Goal: Transaction & Acquisition: Download file/media

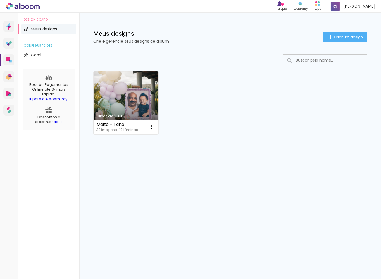
click at [138, 104] on link "Criado em [DATE]" at bounding box center [126, 102] width 65 height 63
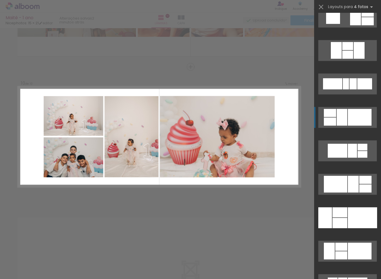
scroll to position [1658, 0]
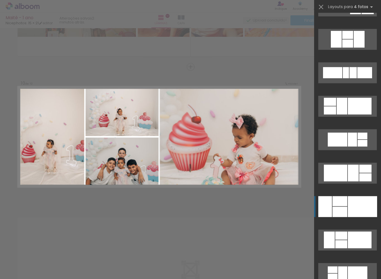
click at [344, 212] on div at bounding box center [339, 212] width 15 height 10
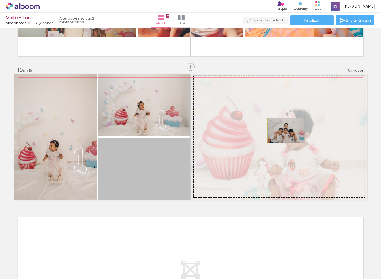
drag, startPoint x: 146, startPoint y: 180, endPoint x: 285, endPoint y: 130, distance: 148.0
click at [0, 0] on slot at bounding box center [0, 0] width 0 height 0
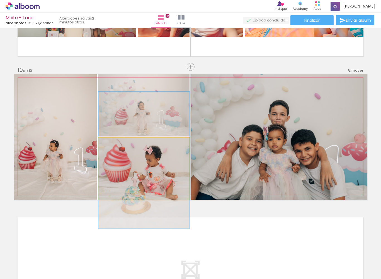
drag, startPoint x: 171, startPoint y: 157, endPoint x: 169, endPoint y: 145, distance: 11.7
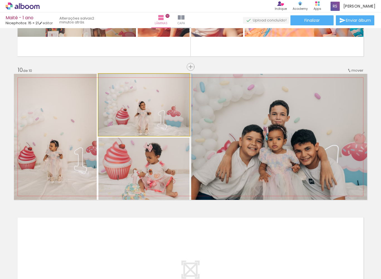
drag, startPoint x: 149, startPoint y: 97, endPoint x: 166, endPoint y: 94, distance: 16.8
click at [135, 120] on quentale-photo at bounding box center [143, 105] width 91 height 62
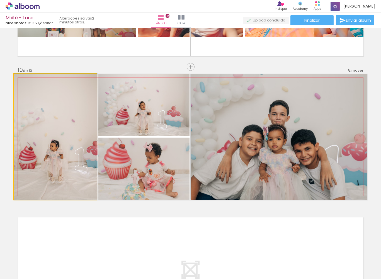
drag, startPoint x: 74, startPoint y: 140, endPoint x: 81, endPoint y: 140, distance: 6.7
click at [81, 140] on div at bounding box center [56, 137] width 84 height 126
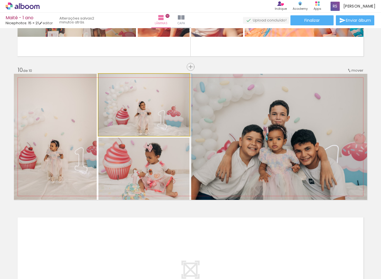
drag, startPoint x: 133, startPoint y: 126, endPoint x: 133, endPoint y: 117, distance: 9.7
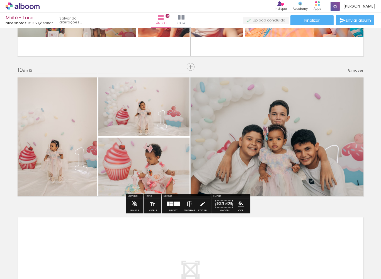
click at [177, 208] on div at bounding box center [173, 203] width 15 height 11
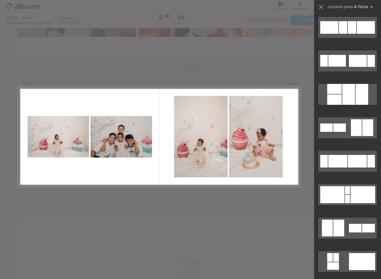
scroll to position [0, 0]
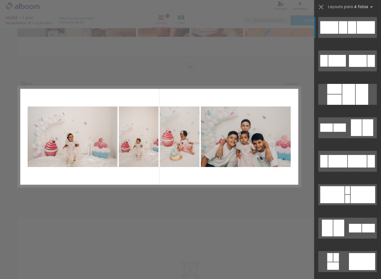
click at [356, 25] on quentale-layouter at bounding box center [347, 27] width 58 height 21
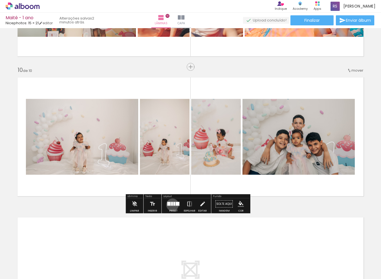
click at [173, 205] on div at bounding box center [172, 204] width 2 height 4
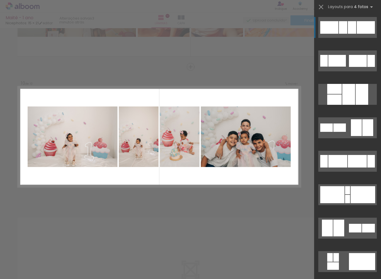
click at [344, 32] on div at bounding box center [342, 27] width 8 height 13
click at [333, 23] on div at bounding box center [329, 27] width 18 height 13
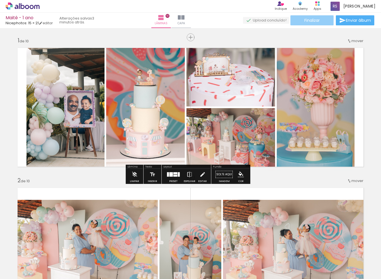
click at [307, 19] on span "Finalizar" at bounding box center [311, 20] width 15 height 4
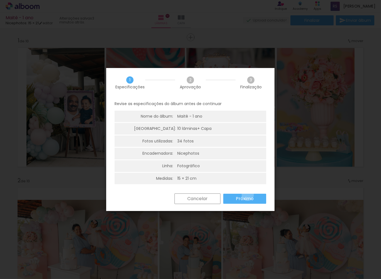
click at [248, 193] on paper-button "Próximo" at bounding box center [244, 198] width 43 height 10
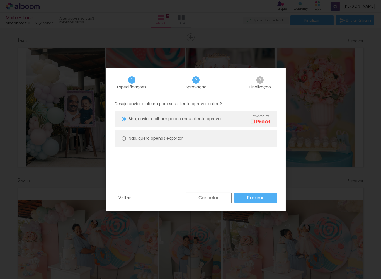
click at [0, 0] on slot "Próximo" at bounding box center [0, 0] width 0 height 0
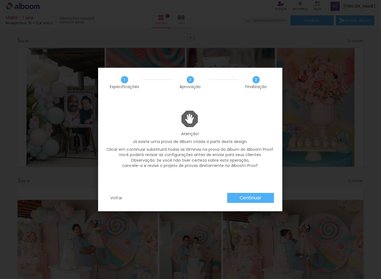
click at [0, 0] on slot "Continuar" at bounding box center [0, 0] width 0 height 0
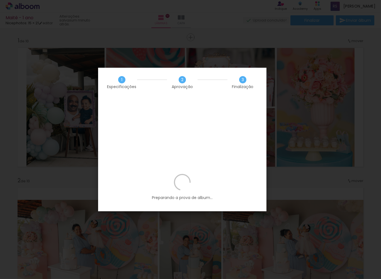
click at [238, 88] on span "Finalização" at bounding box center [242, 87] width 21 height 4
click at [189, 195] on b "Preparando a prova de album..." at bounding box center [182, 198] width 61 height 6
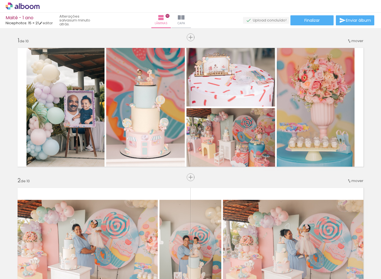
click at [28, 261] on iron-icon at bounding box center [28, 262] width 4 height 4
click at [0, 0] on slot "Não utilizadas" at bounding box center [0, 0] width 0 height 0
type input "Não utilizadas"
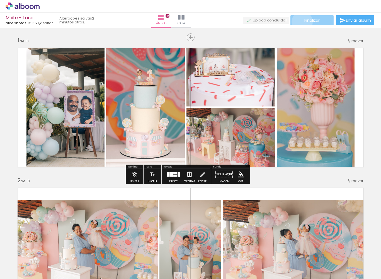
click at [300, 22] on paper-button "Finalizar" at bounding box center [311, 20] width 43 height 10
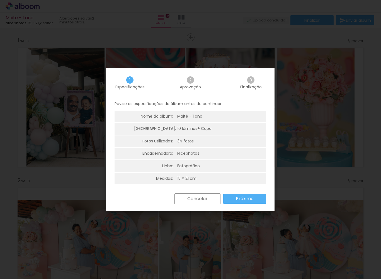
click at [0, 0] on slot "Próximo" at bounding box center [0, 0] width 0 height 0
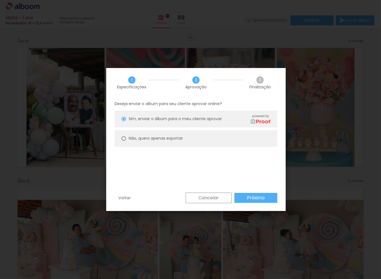
click at [0, 0] on slot "Próximo" at bounding box center [0, 0] width 0 height 0
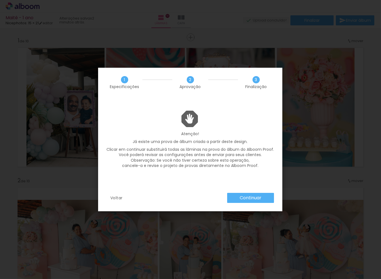
click at [0, 0] on slot "Continuar" at bounding box center [0, 0] width 0 height 0
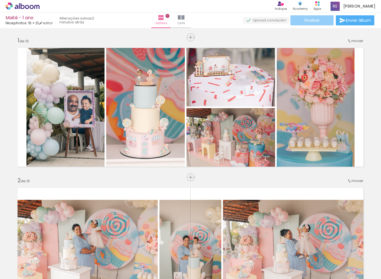
click at [328, 20] on paper-button "Finalizar" at bounding box center [311, 20] width 43 height 10
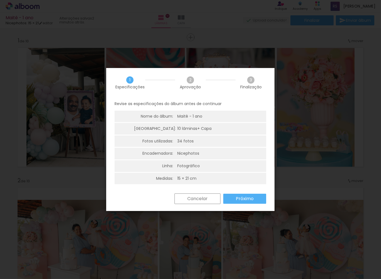
click at [0, 0] on slot "Próximo" at bounding box center [0, 0] width 0 height 0
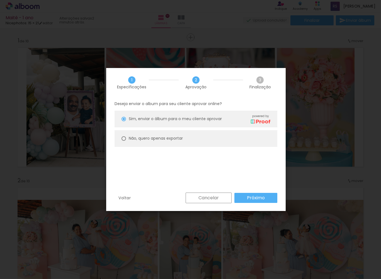
click at [170, 140] on div "Não, quero apenas exportar" at bounding box center [156, 138] width 54 height 6
type paper-radio-button "on"
click at [222, 196] on paper-button "Cancelar" at bounding box center [208, 197] width 46 height 11
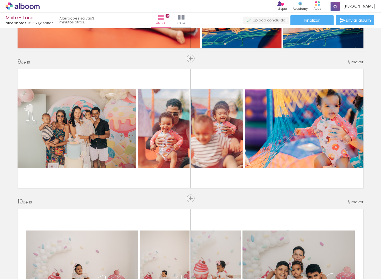
scroll to position [1096, 0]
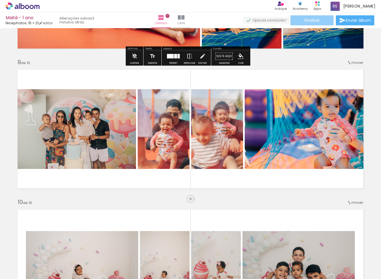
click at [316, 18] on span "Finalizar" at bounding box center [311, 20] width 15 height 4
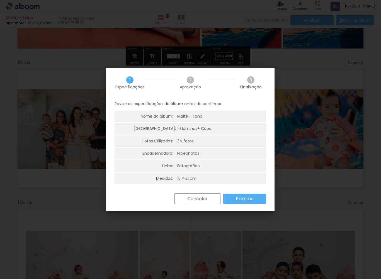
click at [0, 0] on slot "Próximo" at bounding box center [0, 0] width 0 height 0
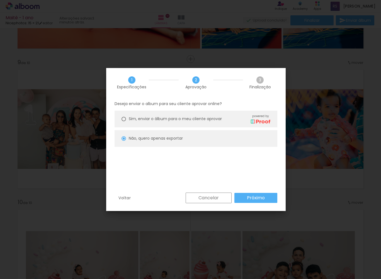
click at [0, 0] on slot "Próximo" at bounding box center [0, 0] width 0 height 0
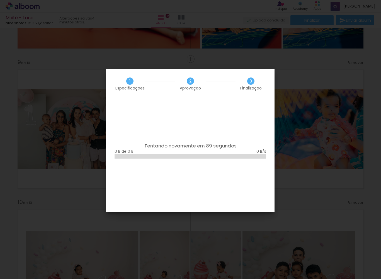
click at [241, 175] on div "Tentando novamente em 89 segundos 0 B de 0 B" at bounding box center [190, 155] width 168 height 114
click at [210, 34] on iron-overlay-backdrop at bounding box center [190, 139] width 381 height 279
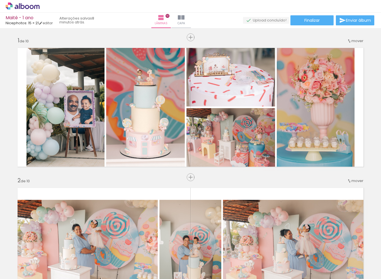
scroll to position [825, 0]
